Goal: Information Seeking & Learning: Compare options

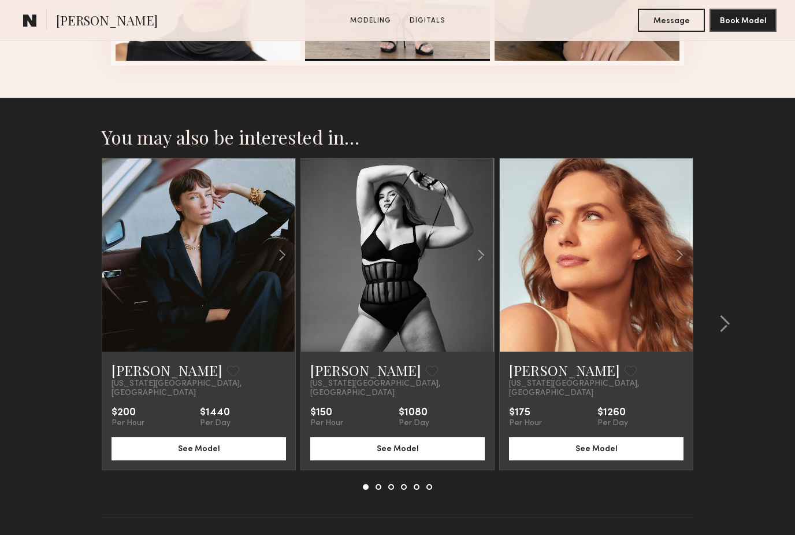
scroll to position [1589, 0]
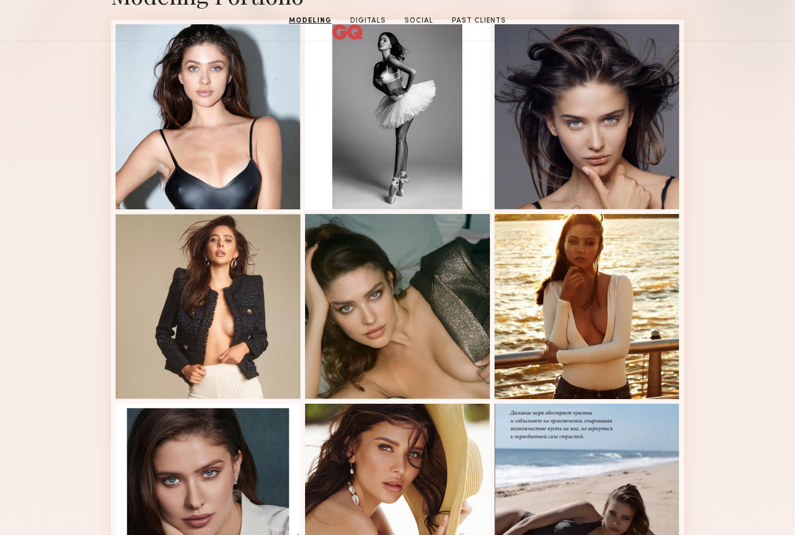
scroll to position [317, 0]
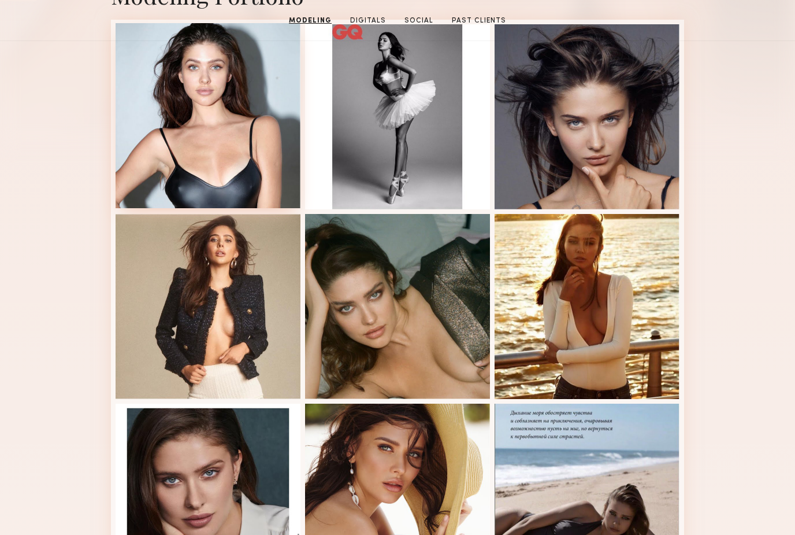
click at [240, 142] on div at bounding box center [208, 115] width 185 height 185
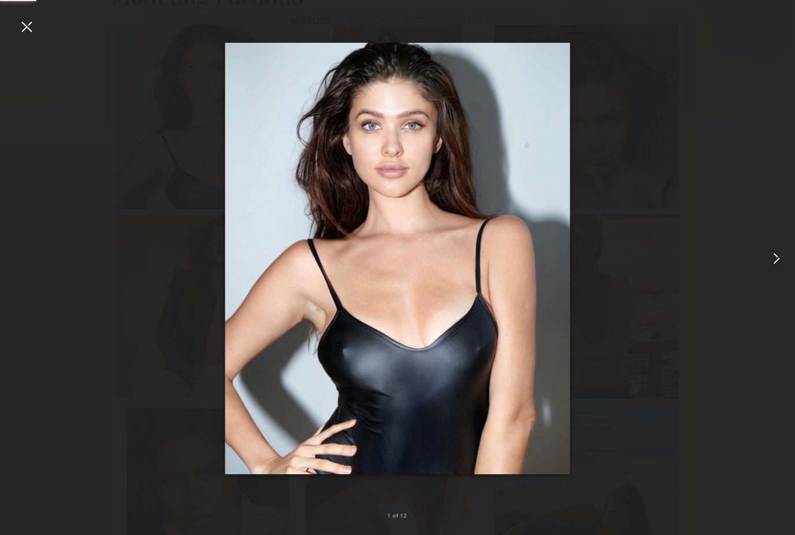
click at [780, 268] on common-icon at bounding box center [777, 258] width 18 height 18
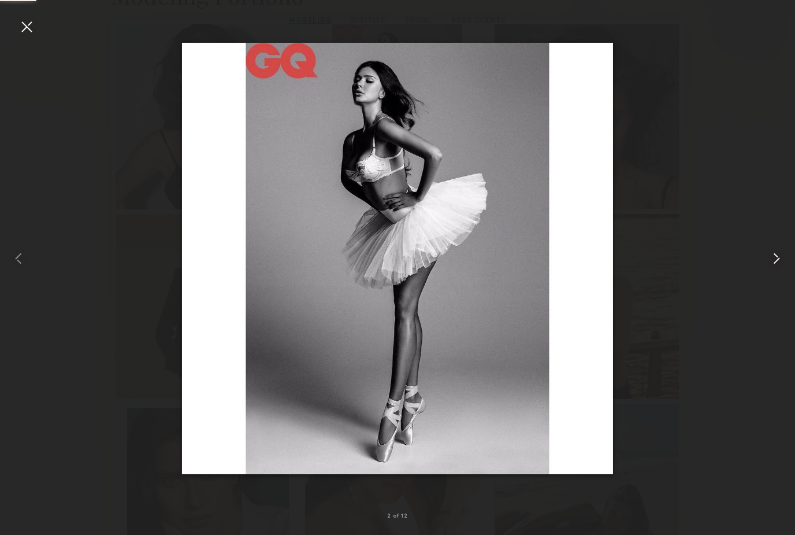
click at [777, 268] on common-icon at bounding box center [777, 258] width 18 height 18
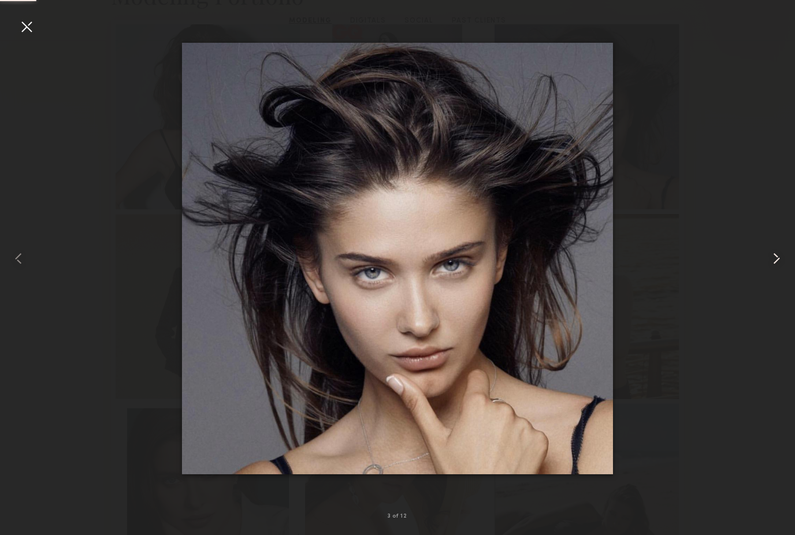
click at [777, 268] on common-icon at bounding box center [777, 258] width 18 height 18
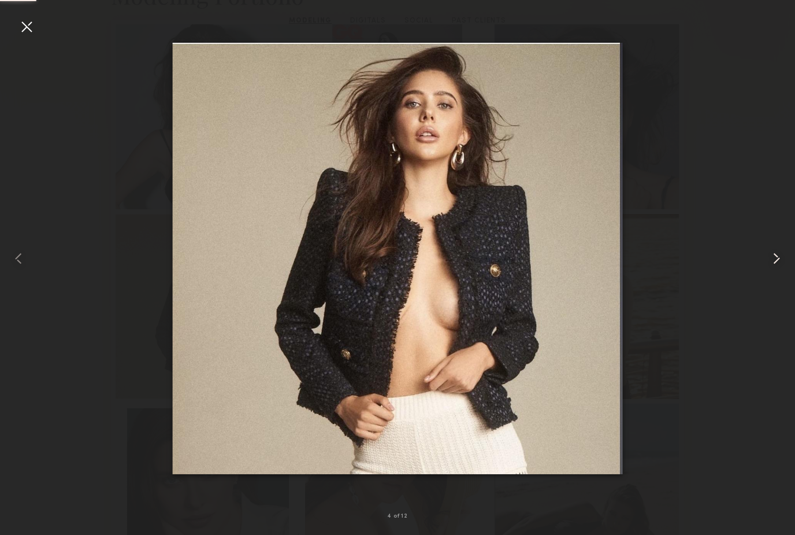
click at [781, 268] on common-icon at bounding box center [777, 258] width 18 height 18
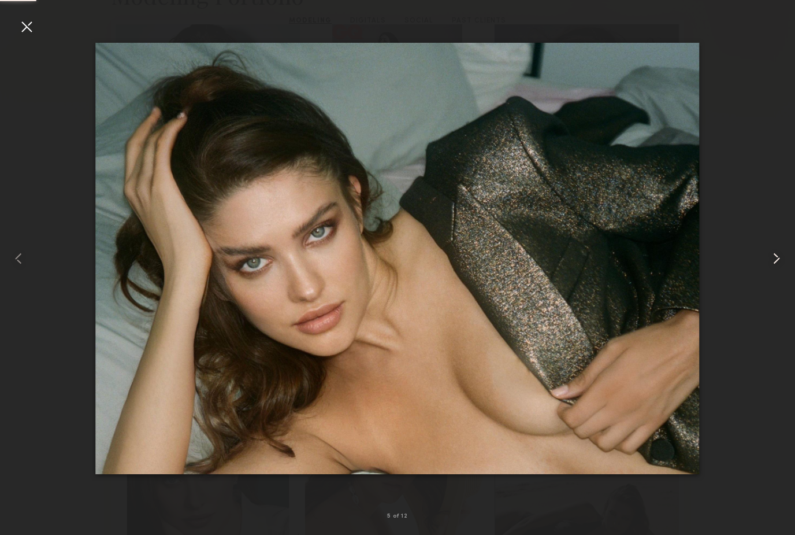
click at [784, 268] on common-icon at bounding box center [777, 258] width 18 height 18
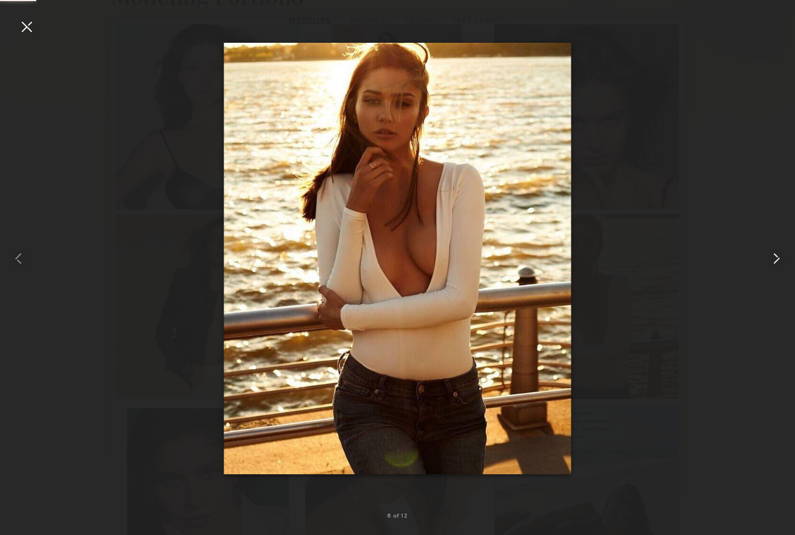
click at [779, 268] on common-icon at bounding box center [777, 258] width 18 height 18
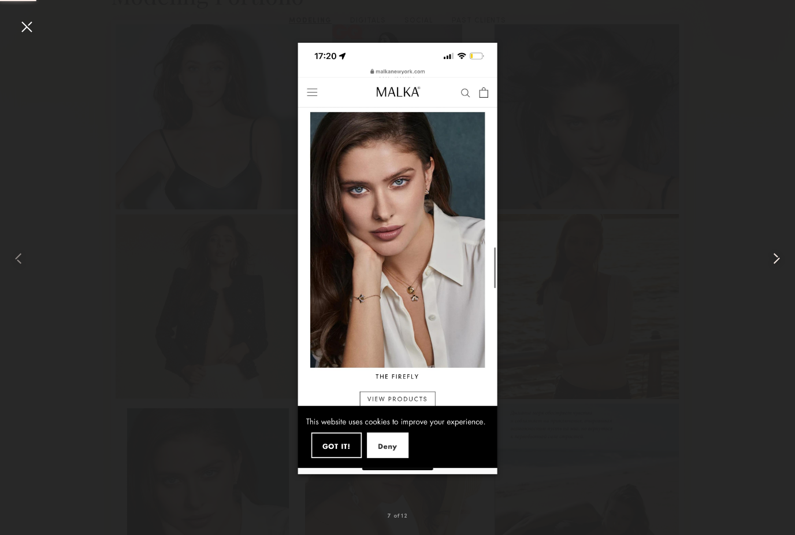
click at [771, 268] on common-icon at bounding box center [777, 258] width 18 height 18
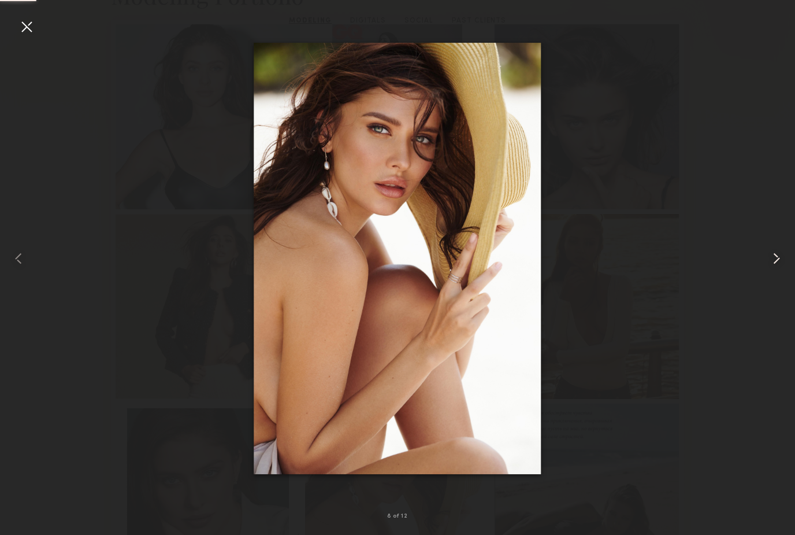
click at [778, 268] on common-icon at bounding box center [777, 258] width 18 height 18
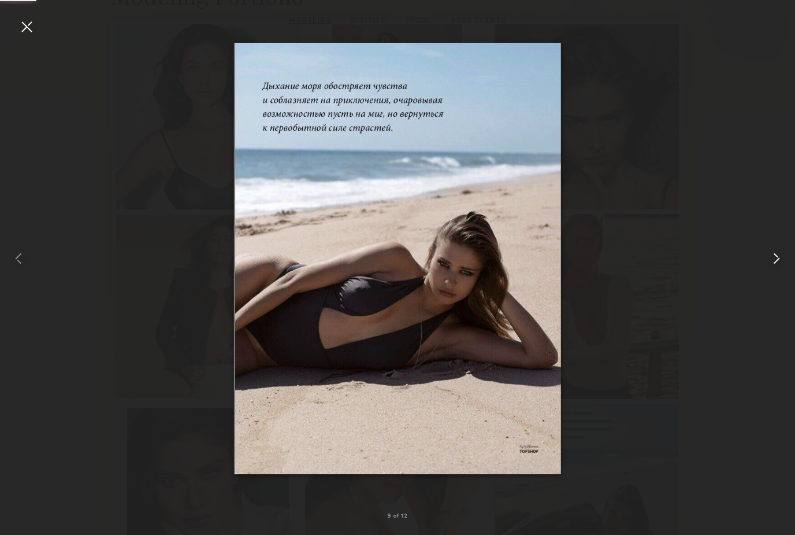
click at [781, 268] on common-icon at bounding box center [777, 258] width 18 height 18
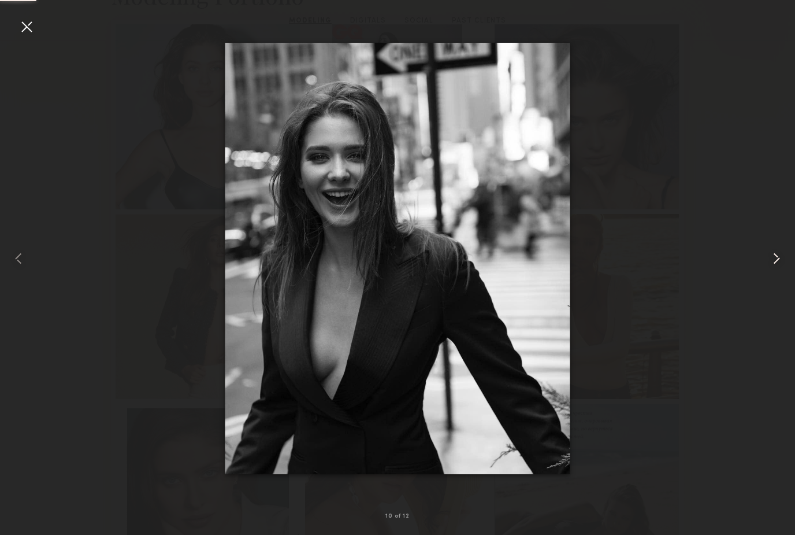
click at [778, 268] on common-icon at bounding box center [777, 258] width 18 height 18
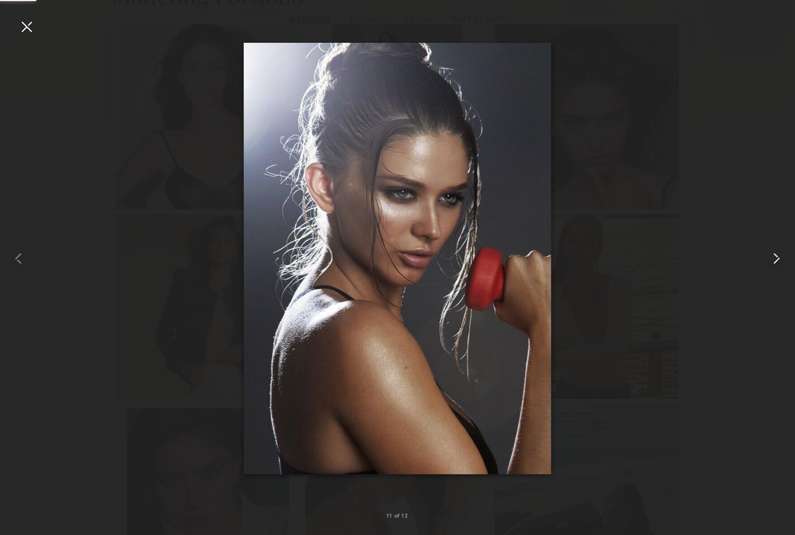
click at [777, 268] on common-icon at bounding box center [777, 258] width 18 height 18
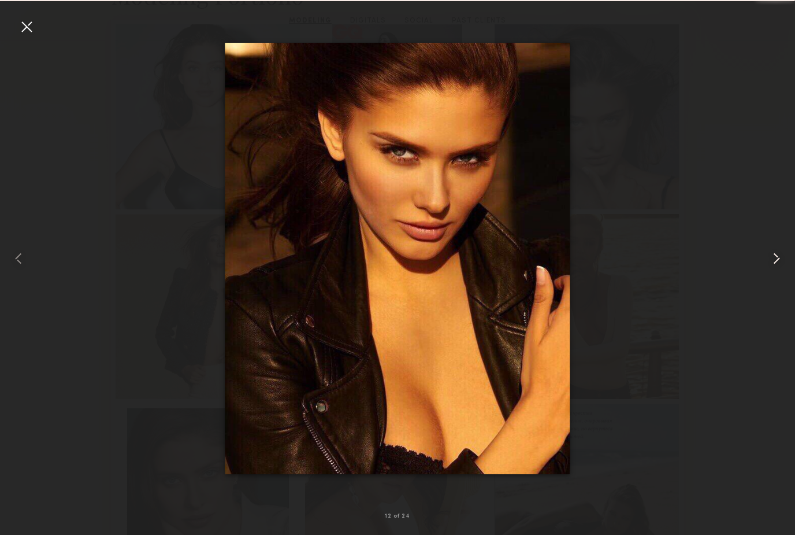
click at [780, 268] on common-icon at bounding box center [777, 258] width 18 height 18
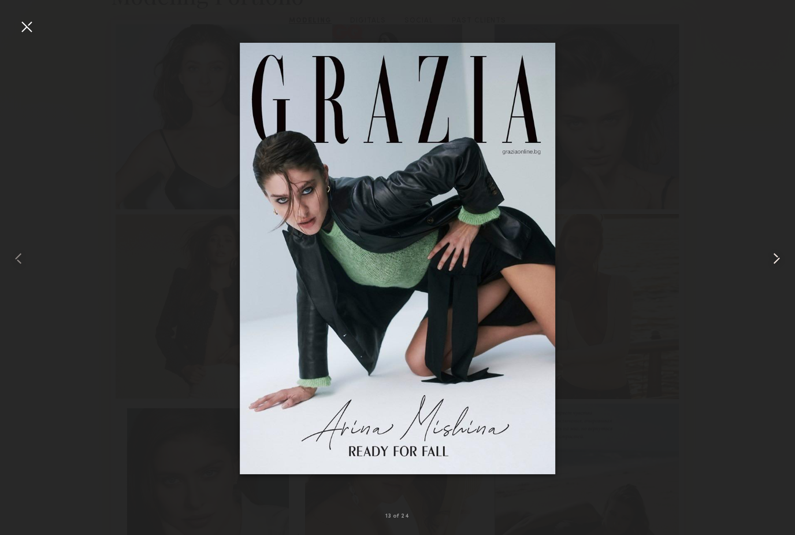
click at [780, 268] on common-icon at bounding box center [777, 258] width 18 height 18
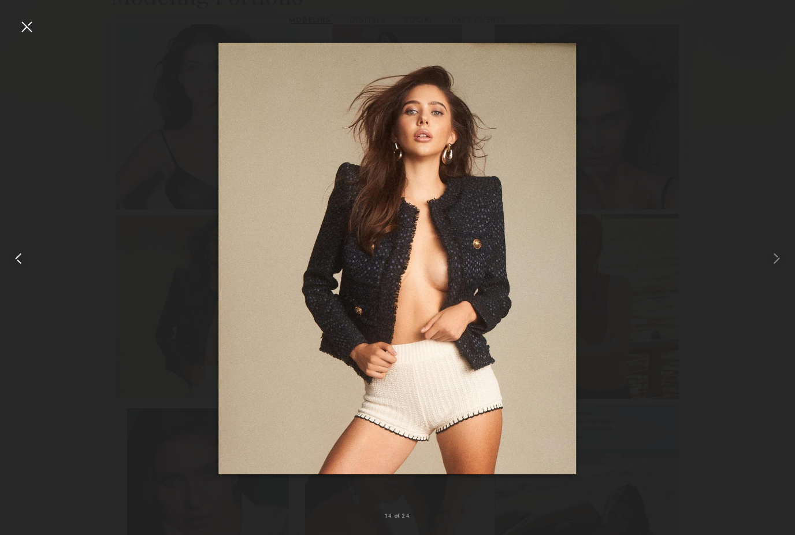
click at [28, 37] on div at bounding box center [16, 257] width 32 height 479
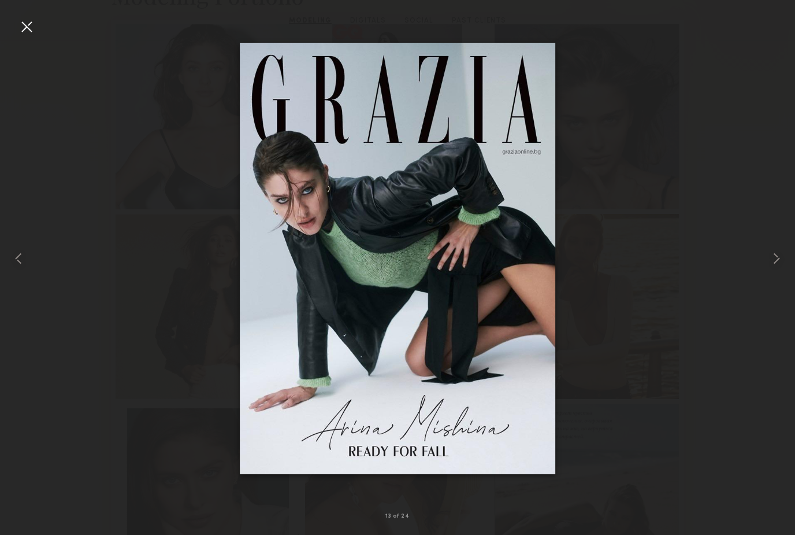
click at [22, 24] on div at bounding box center [26, 26] width 18 height 18
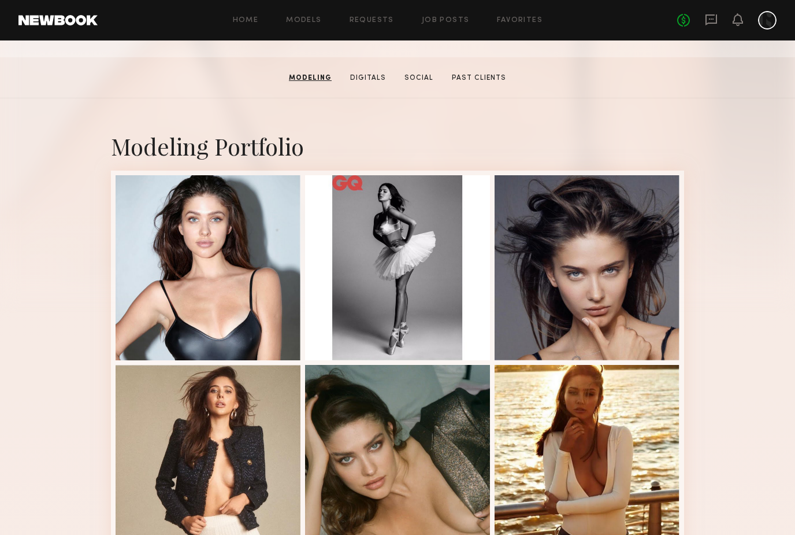
scroll to position [0, 0]
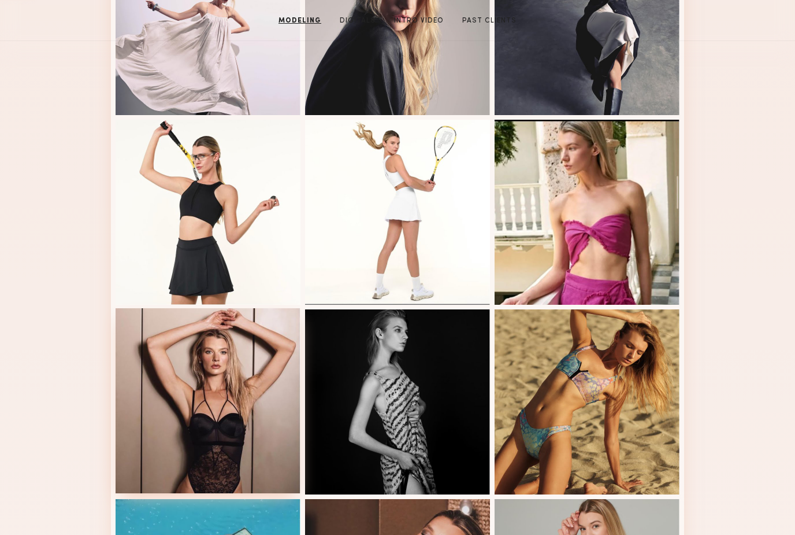
scroll to position [412, 0]
click at [225, 405] on div at bounding box center [208, 400] width 185 height 185
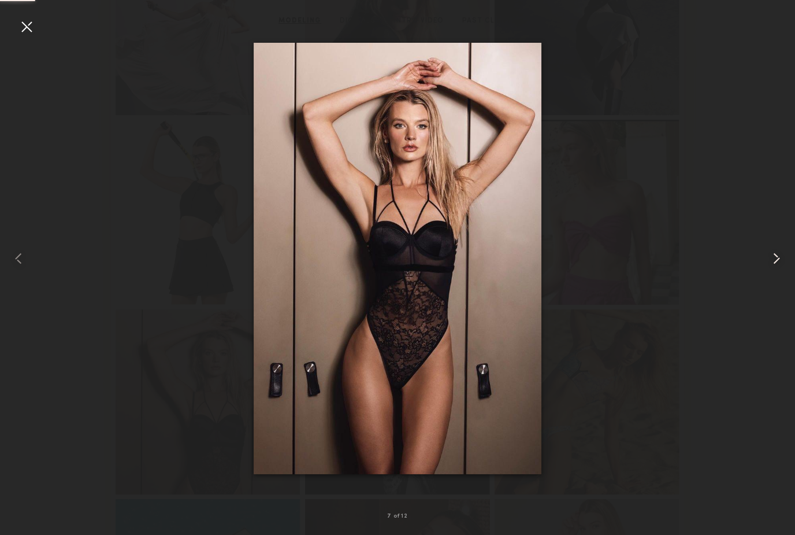
click at [778, 288] on div at bounding box center [780, 257] width 32 height 479
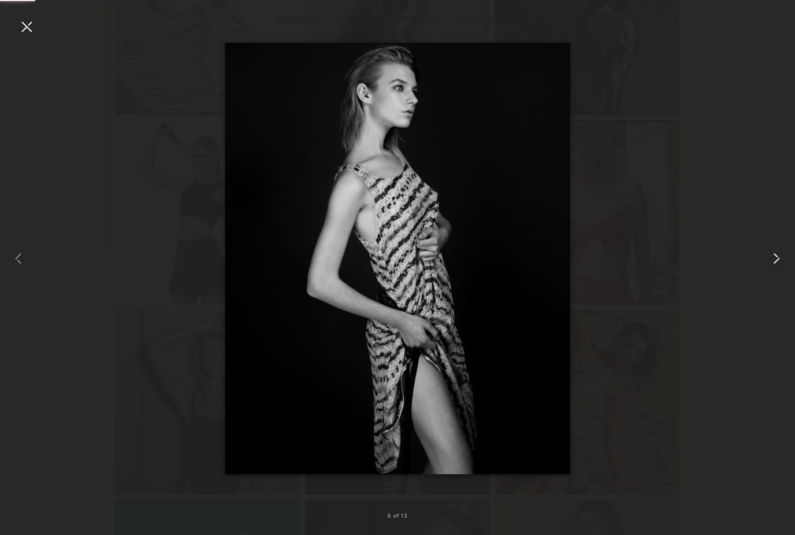
click at [775, 287] on div at bounding box center [780, 257] width 32 height 479
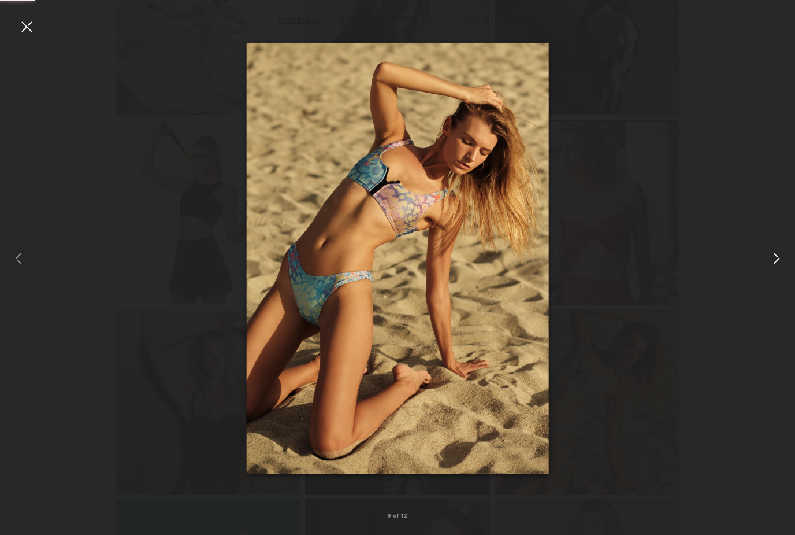
click at [769, 288] on div at bounding box center [780, 257] width 32 height 479
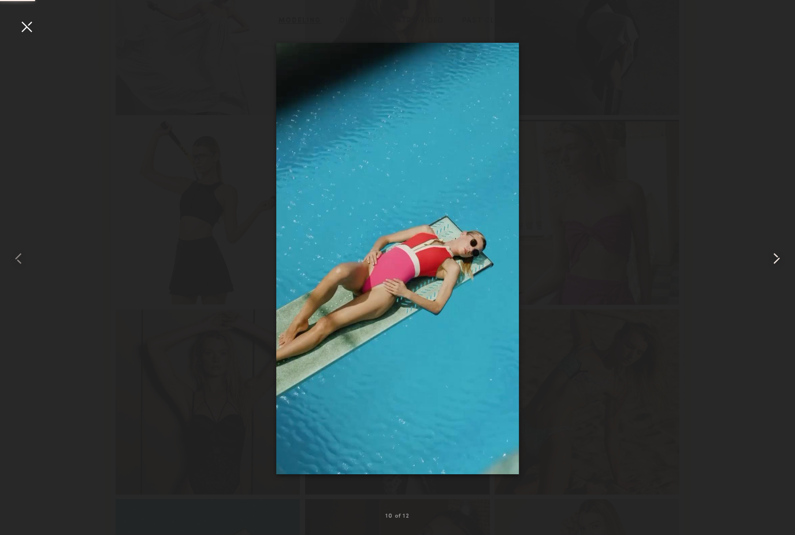
click at [771, 268] on common-icon at bounding box center [777, 258] width 18 height 18
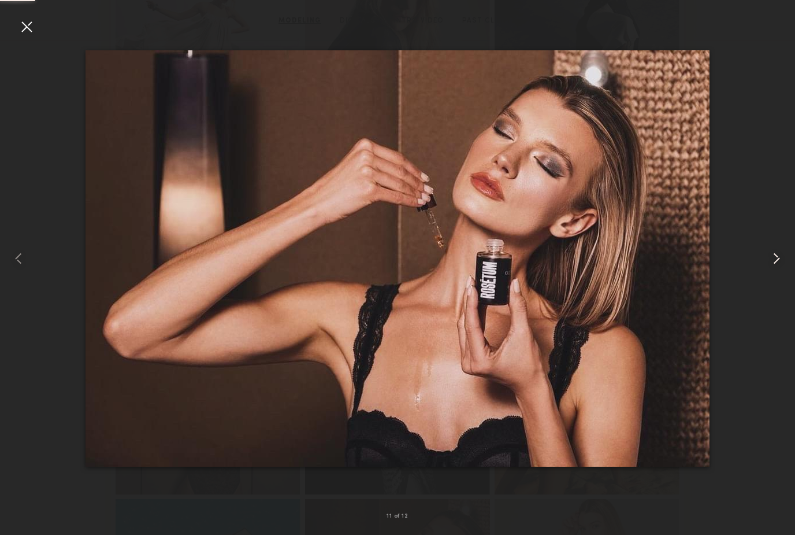
click at [771, 268] on common-icon at bounding box center [777, 258] width 18 height 18
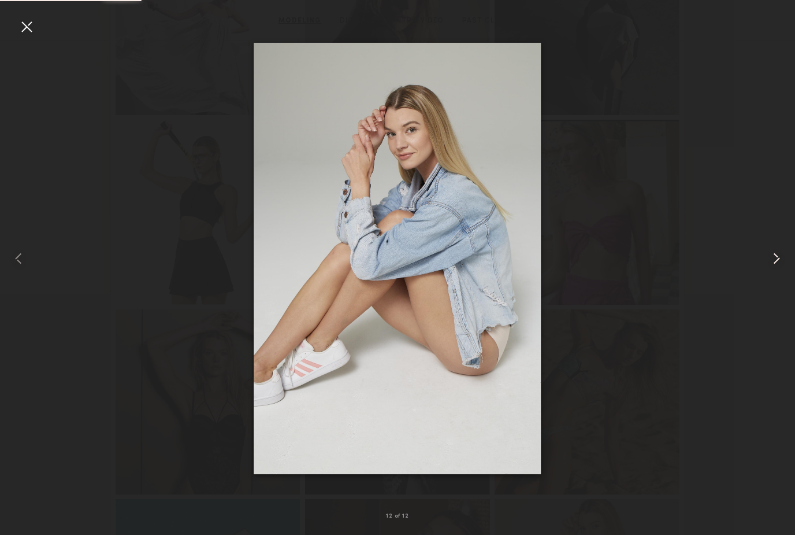
click at [770, 268] on common-icon at bounding box center [777, 258] width 18 height 18
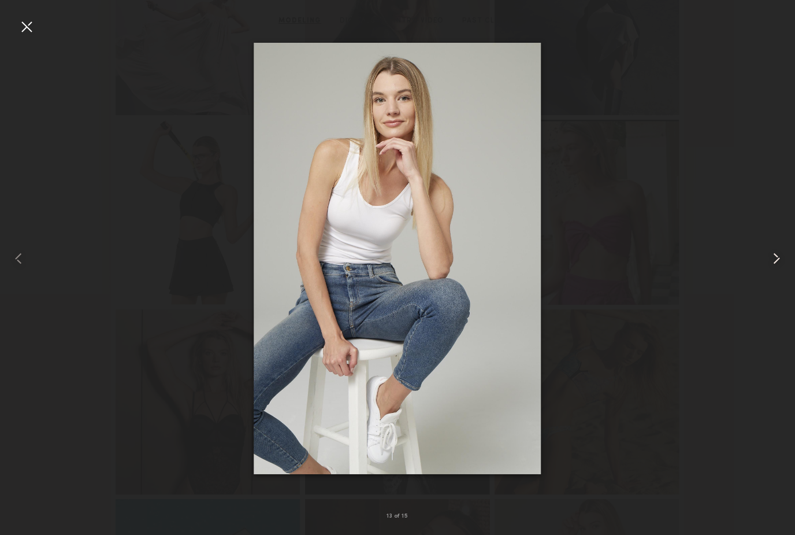
click at [769, 287] on div at bounding box center [780, 257] width 32 height 479
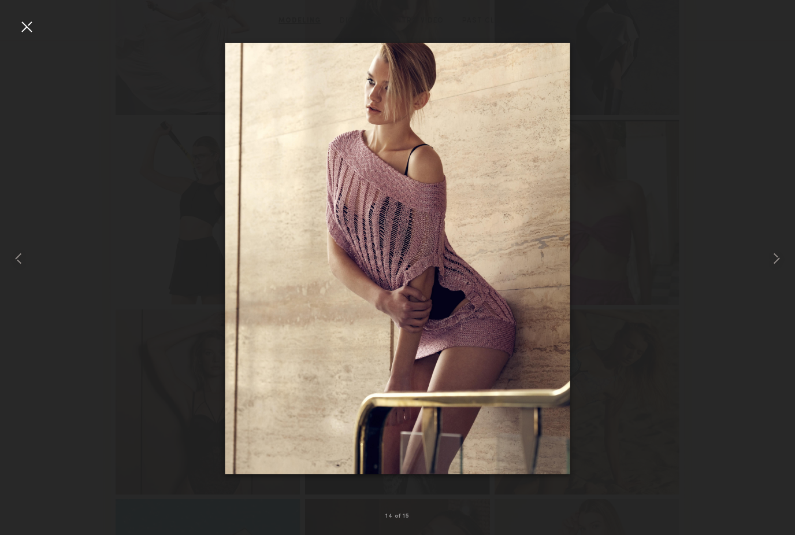
click at [39, 26] on div at bounding box center [397, 257] width 795 height 479
click at [34, 20] on div at bounding box center [26, 26] width 18 height 18
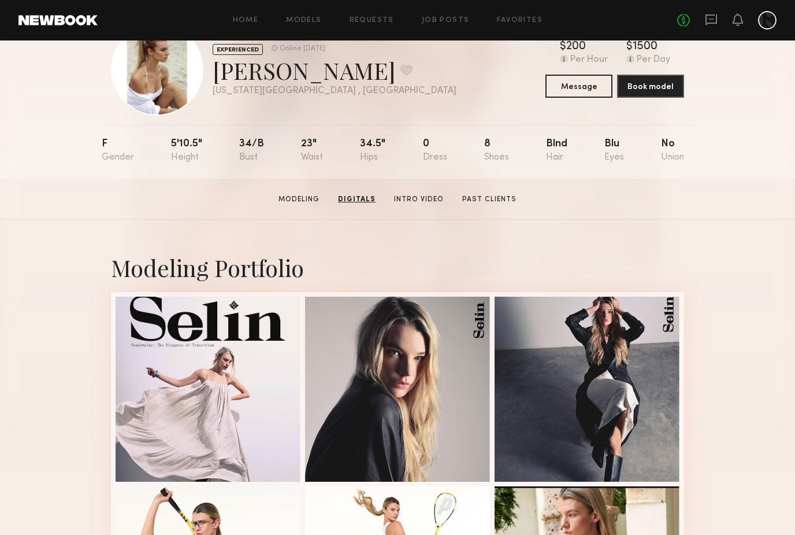
scroll to position [0, 0]
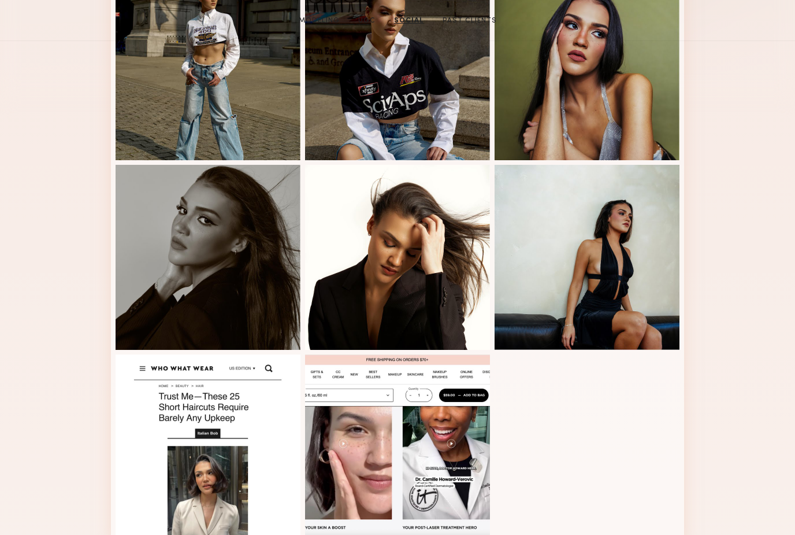
scroll to position [306, 0]
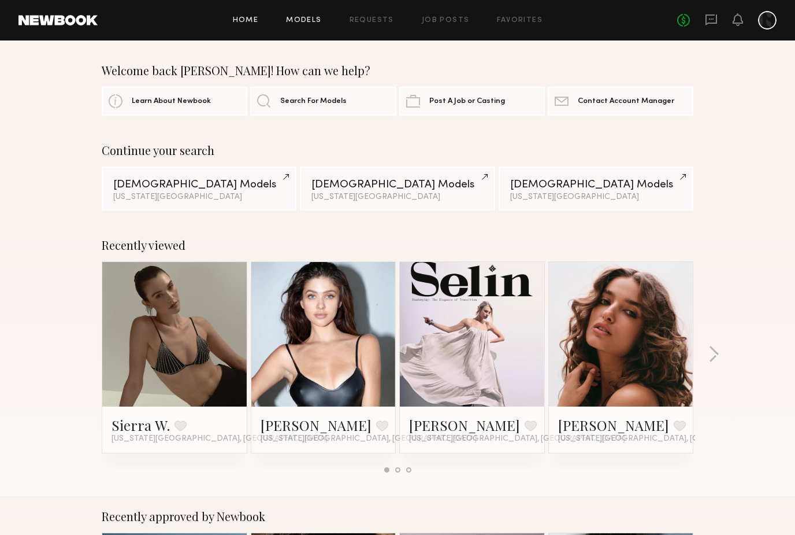
click at [307, 23] on link "Models" at bounding box center [303, 21] width 35 height 8
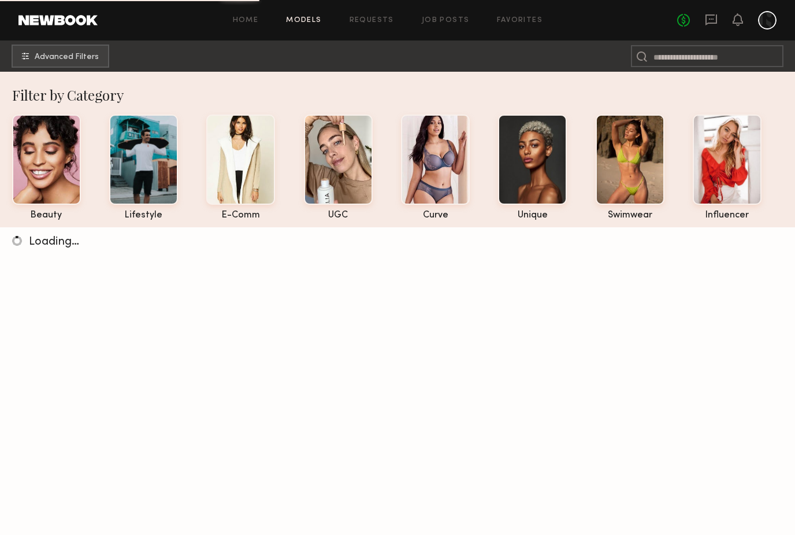
click at [96, 41] on nb-browse-subheader "Advanced Filters" at bounding box center [397, 55] width 795 height 31
click at [76, 53] on span "Advanced Filters" at bounding box center [67, 57] width 64 height 8
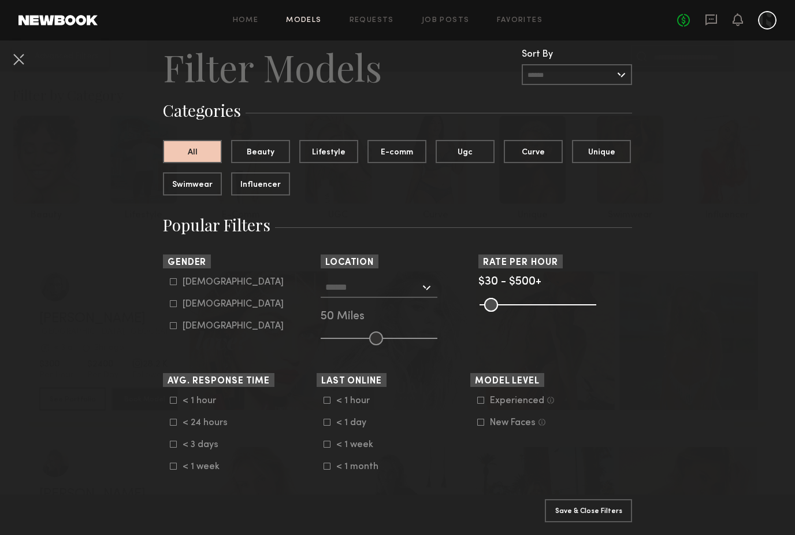
scroll to position [40, 0]
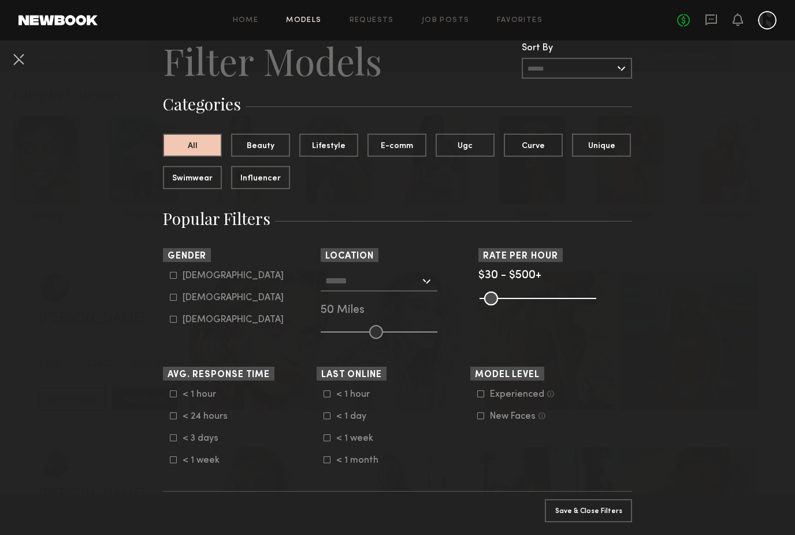
click at [418, 276] on input "text" at bounding box center [372, 281] width 95 height 20
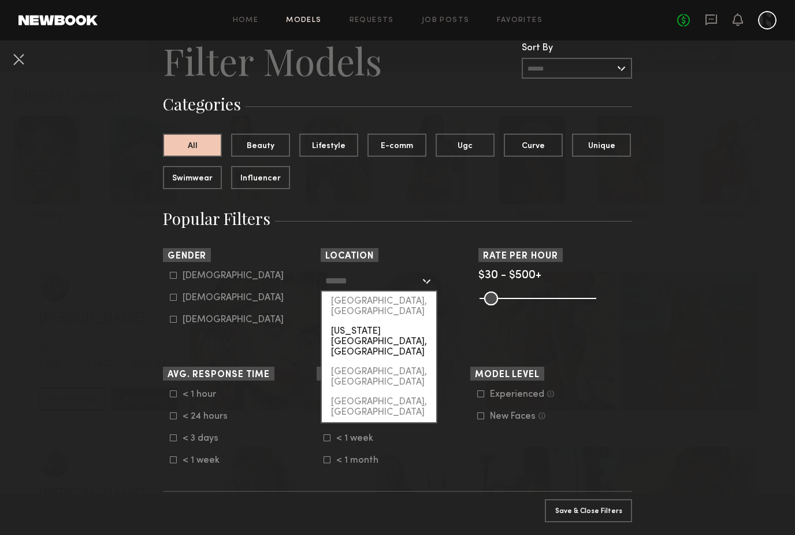
click at [392, 321] on div "[US_STATE][GEOGRAPHIC_DATA], [GEOGRAPHIC_DATA]" at bounding box center [379, 341] width 114 height 40
type input "**********"
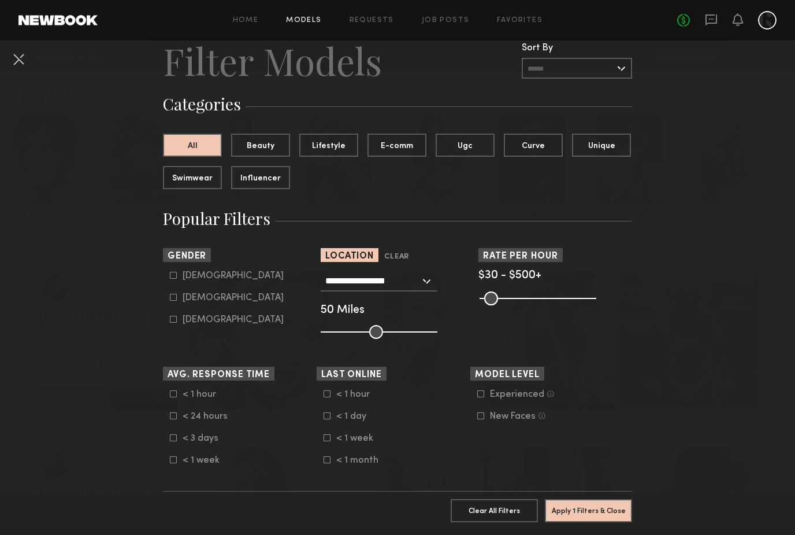
click at [177, 297] on label "Female" at bounding box center [227, 297] width 114 height 7
type input "**"
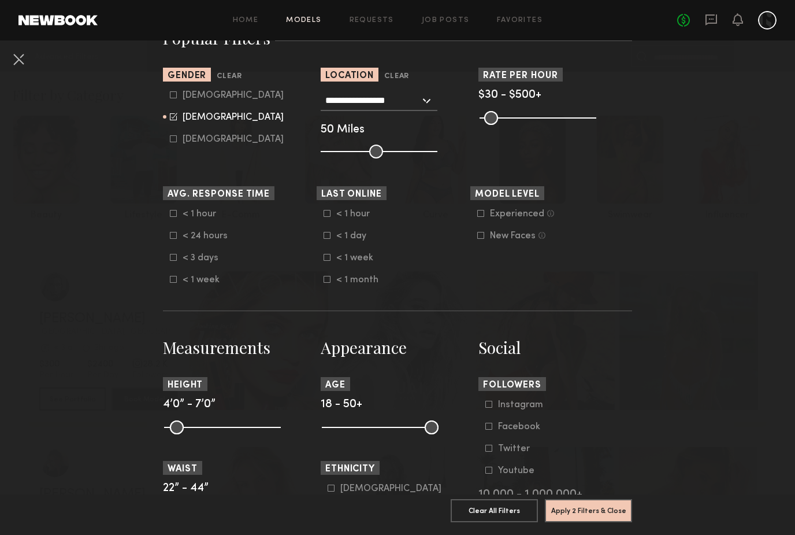
scroll to position [249, 0]
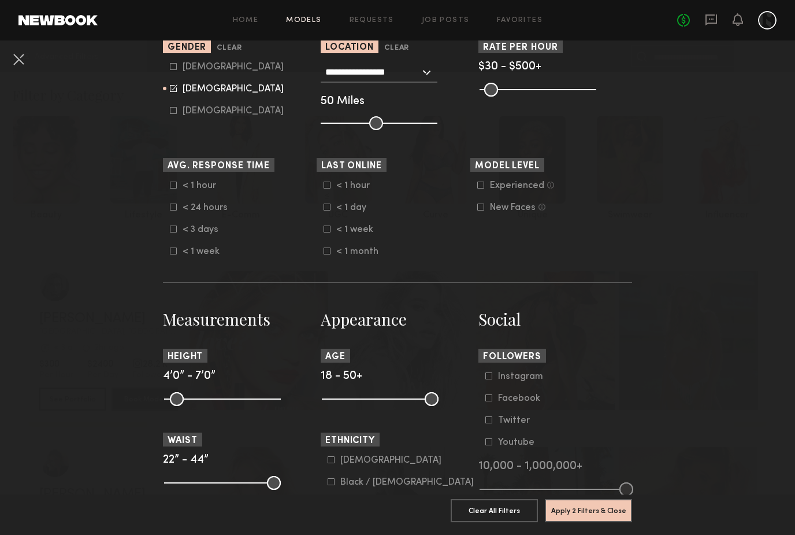
click at [327, 232] on icon at bounding box center [327, 228] width 7 height 7
click at [612, 500] on button "Apply 3 Filters & Close" at bounding box center [588, 509] width 87 height 23
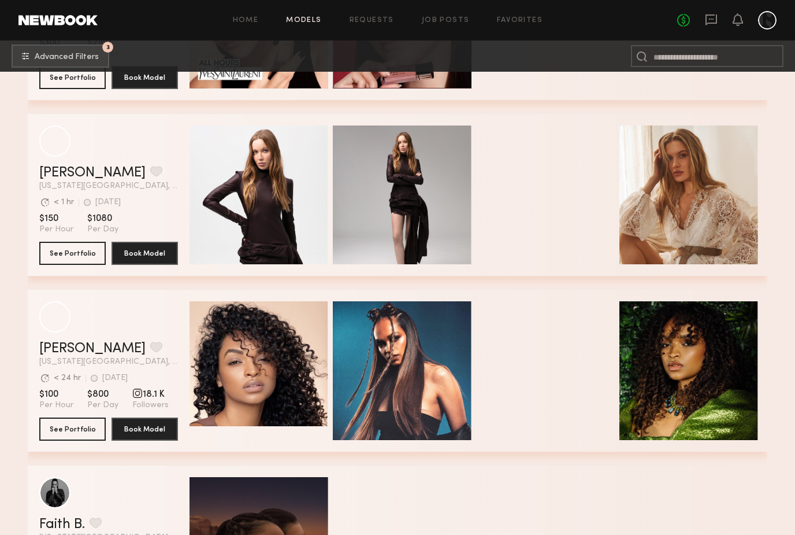
scroll to position [683, 0]
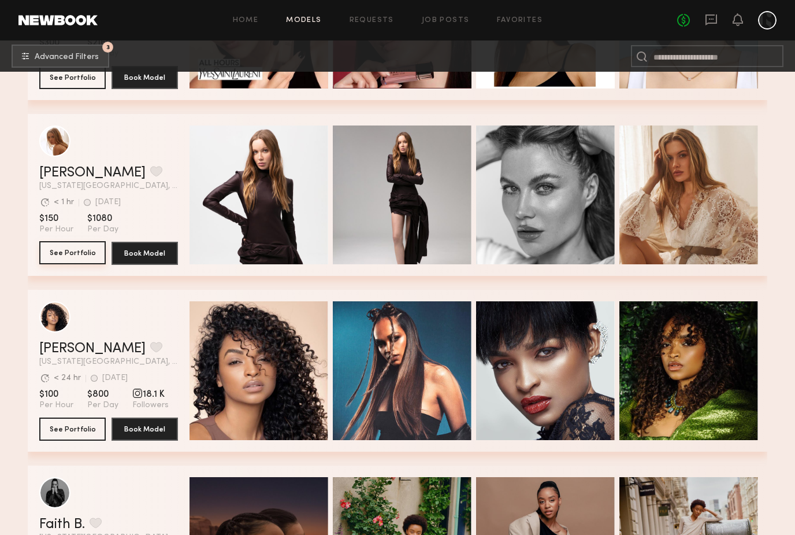
click at [79, 251] on button "See Portfolio" at bounding box center [72, 253] width 66 height 23
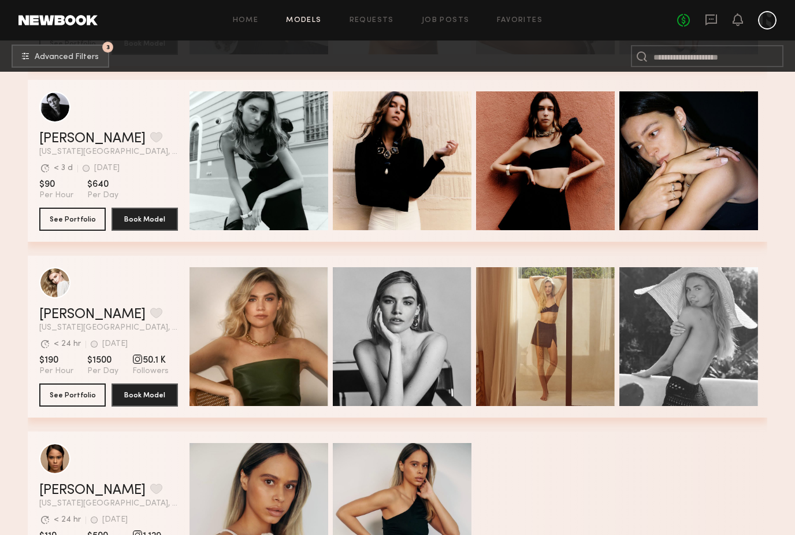
scroll to position [1951, 0]
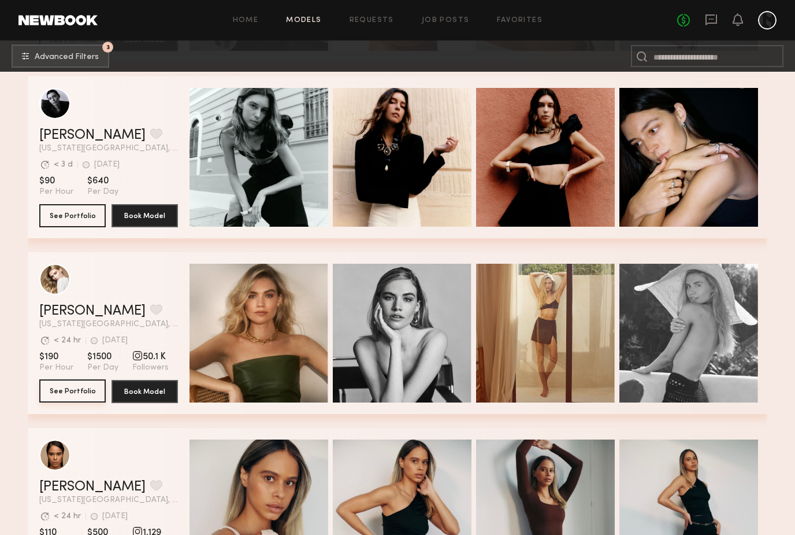
click at [75, 392] on button "See Portfolio" at bounding box center [72, 390] width 66 height 23
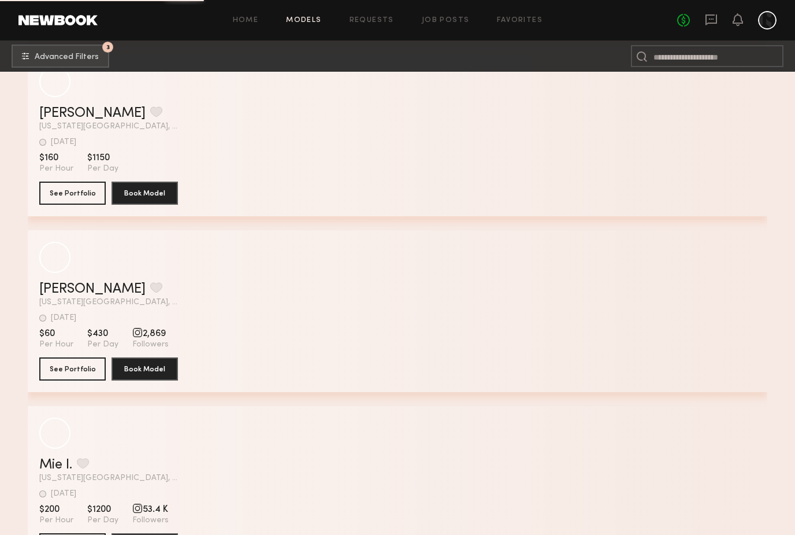
scroll to position [18847, 0]
